Goal: Information Seeking & Learning: Learn about a topic

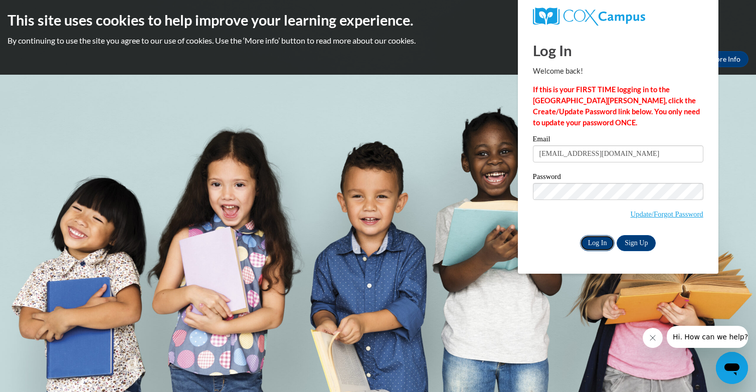
click at [599, 238] on input "Log In" at bounding box center [597, 243] width 35 height 16
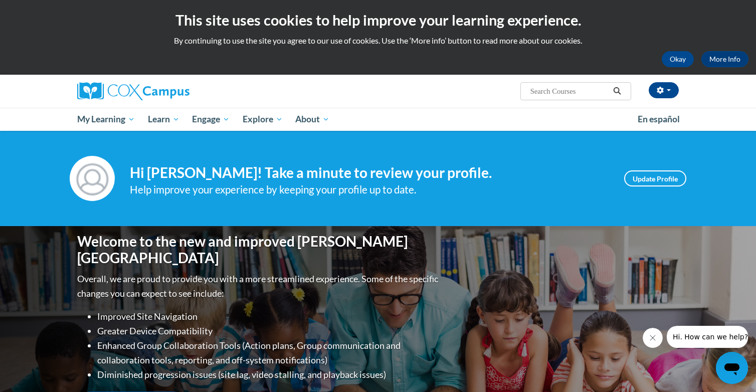
click at [578, 207] on div "Your profile Hi Kim Watson! Take a minute to review your profile. Help improve …" at bounding box center [378, 178] width 756 height 95
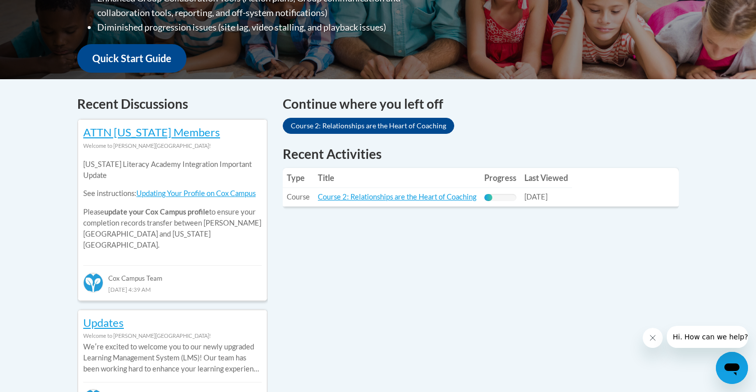
scroll to position [361, 0]
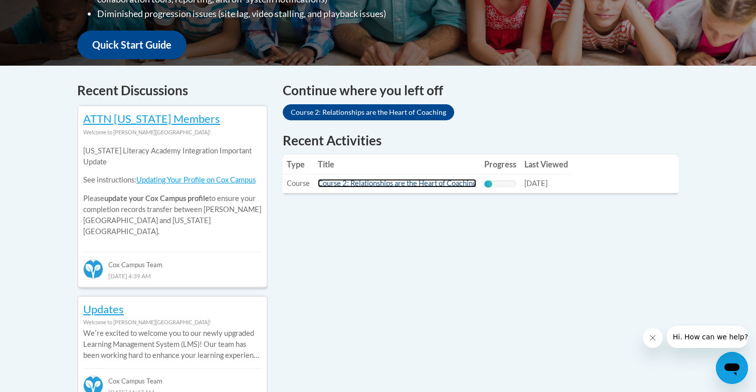
click at [401, 187] on link "Course 2: Relationships are the Heart of Coaching" at bounding box center [397, 183] width 158 height 9
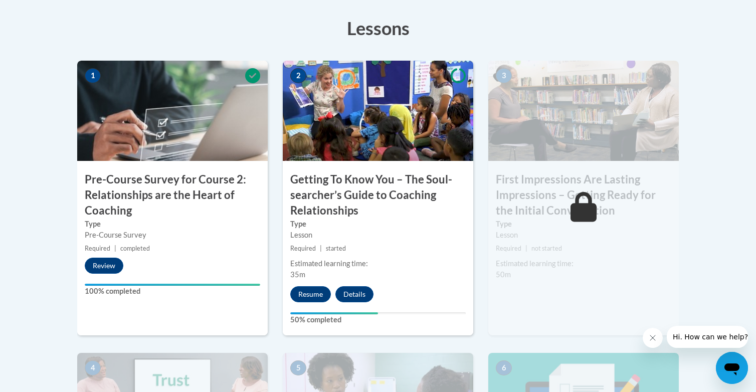
scroll to position [313, 0]
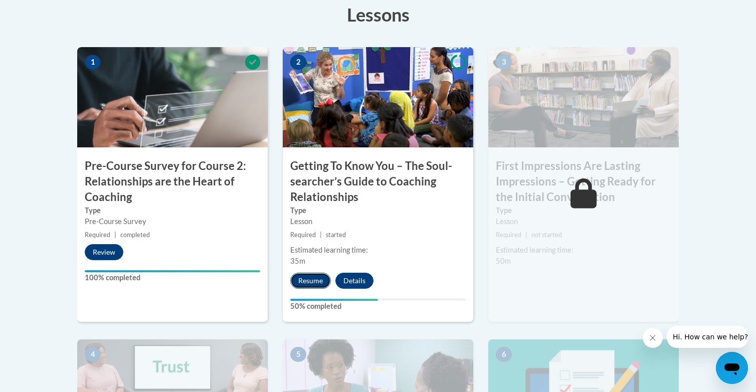
click at [314, 283] on button "Resume" at bounding box center [310, 281] width 41 height 16
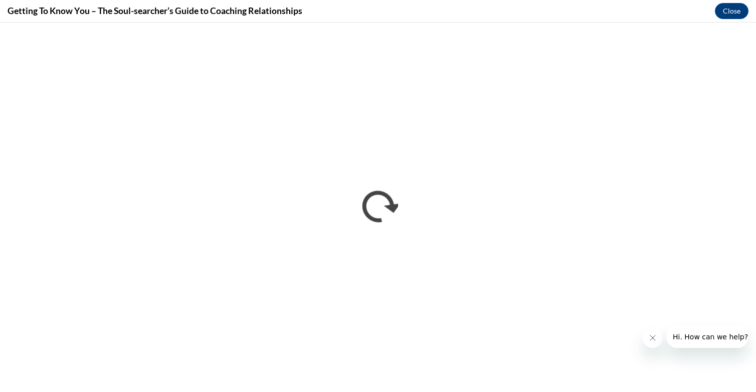
scroll to position [0, 0]
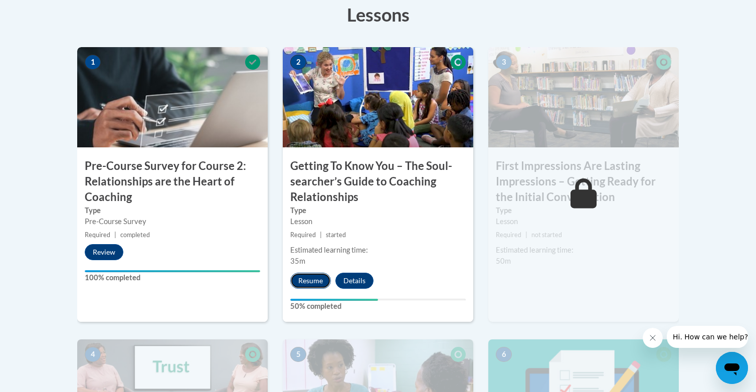
click at [296, 286] on button "Resume" at bounding box center [310, 281] width 41 height 16
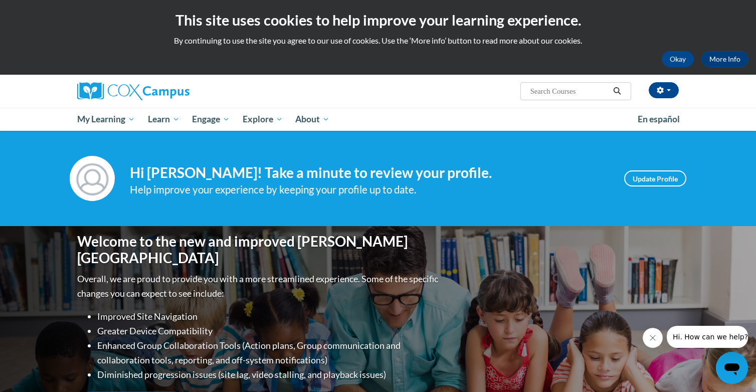
click at [521, 207] on div "Your profile Hi Kim Watson! Take a minute to review your profile. Help improve …" at bounding box center [378, 178] width 756 height 95
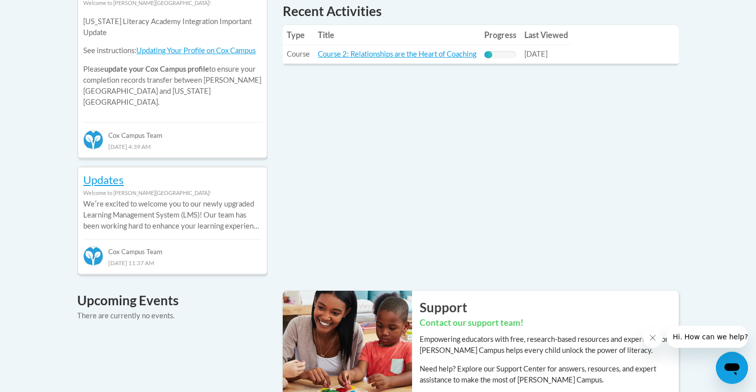
scroll to position [481, 0]
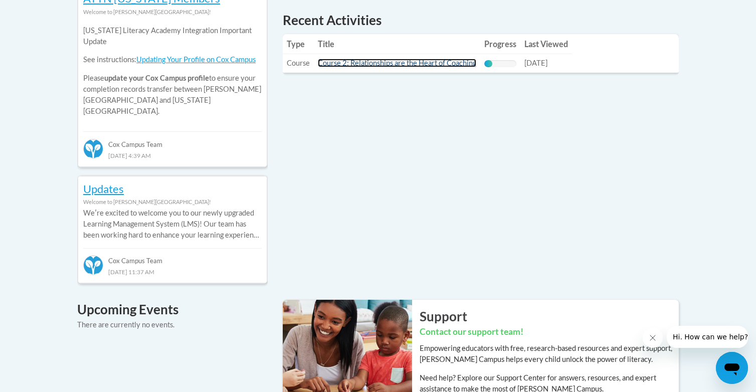
click at [432, 64] on link "Course 2: Relationships are the Heart of Coaching" at bounding box center [397, 63] width 158 height 9
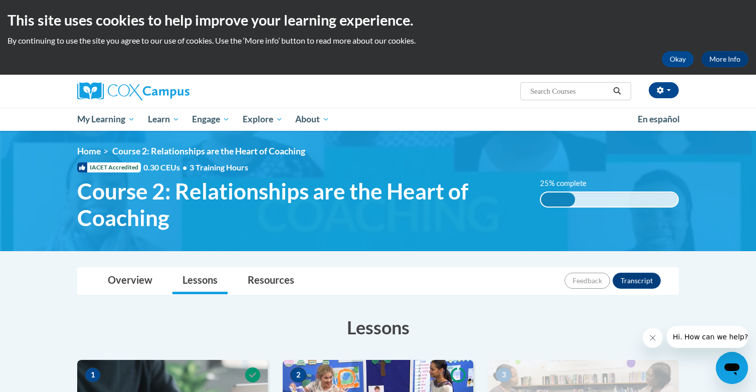
click at [532, 241] on img at bounding box center [378, 191] width 756 height 120
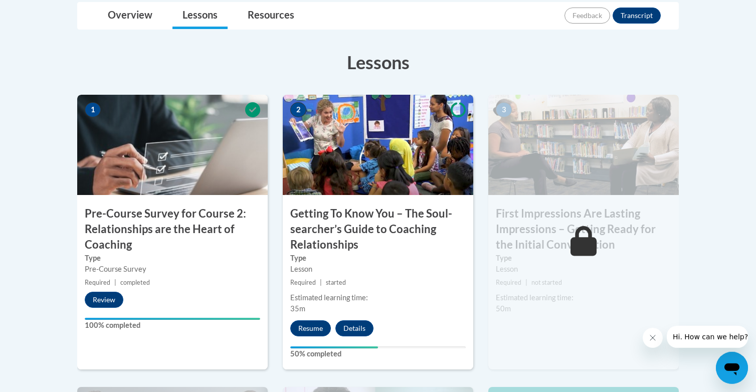
scroll to position [289, 0]
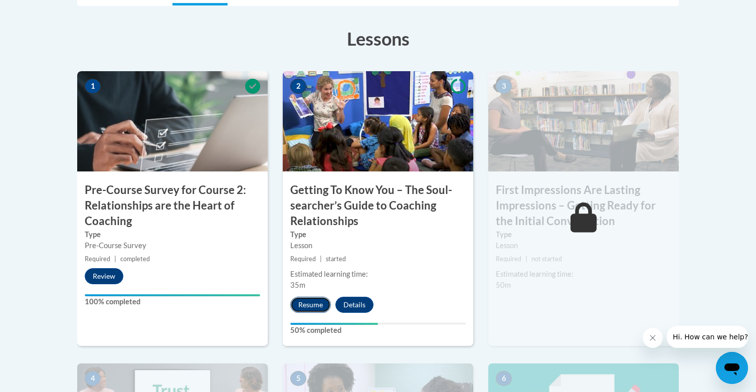
click at [308, 303] on button "Resume" at bounding box center [310, 305] width 41 height 16
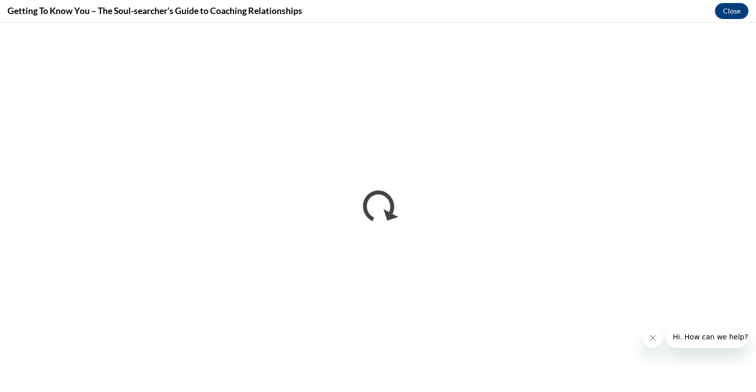
scroll to position [0, 0]
